Goal: Task Accomplishment & Management: Manage account settings

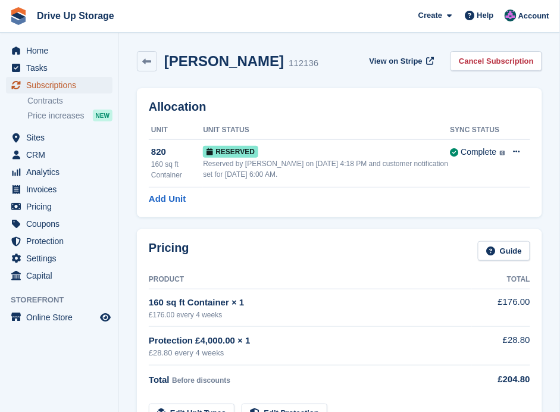
click at [55, 86] on span "Subscriptions" at bounding box center [61, 85] width 71 height 17
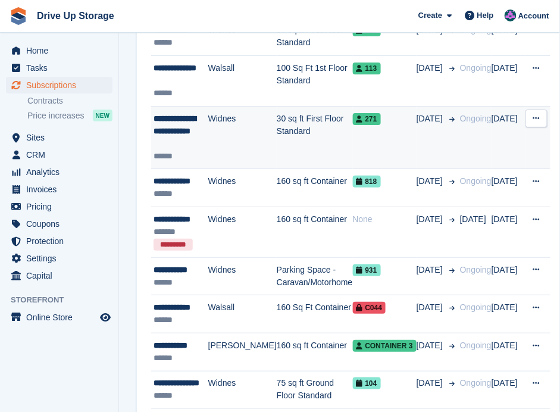
scroll to position [872, 0]
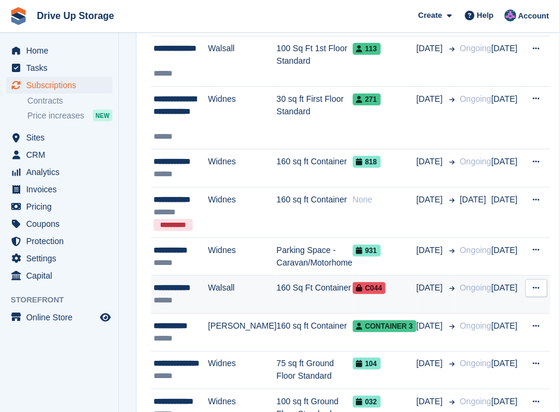
click at [277, 280] on td "160 Sq Ft Container" at bounding box center [315, 294] width 76 height 38
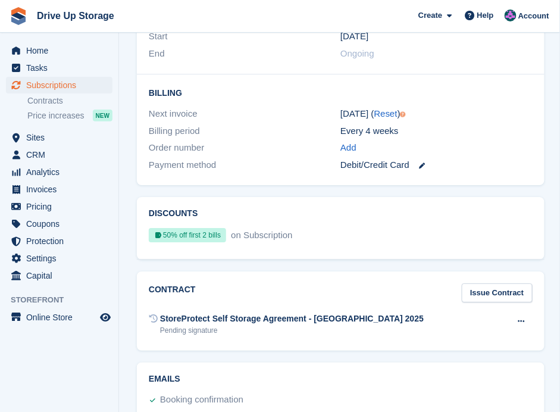
scroll to position [1624, 0]
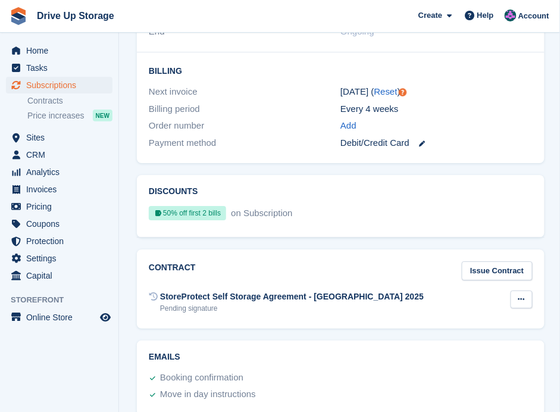
click at [519, 295] on icon at bounding box center [521, 299] width 7 height 8
click at [469, 330] on p "Send reminder" at bounding box center [476, 337] width 104 height 15
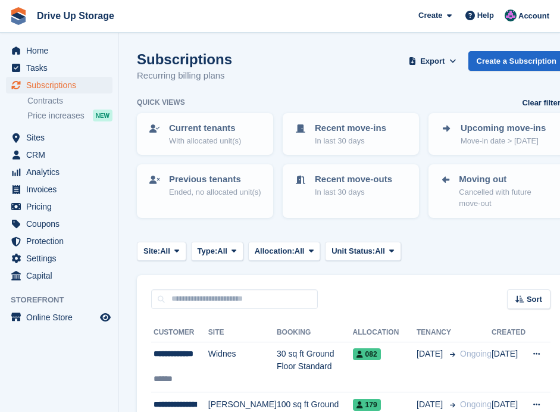
scroll to position [119, 0]
